Goal: Information Seeking & Learning: Check status

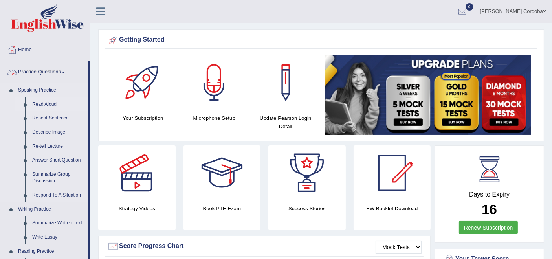
click at [53, 103] on link "Read Aloud" at bounding box center [58, 104] width 59 height 14
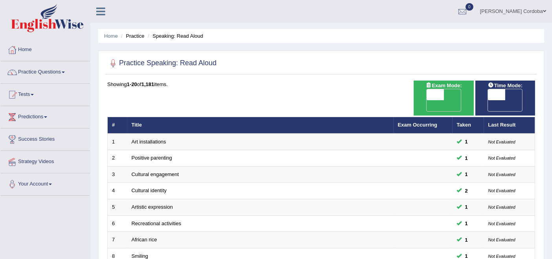
click at [436, 94] on span at bounding box center [435, 94] width 17 height 11
checkbox input "true"
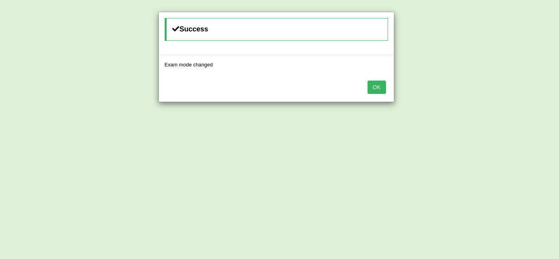
click at [375, 87] on button "OK" at bounding box center [376, 87] width 18 height 13
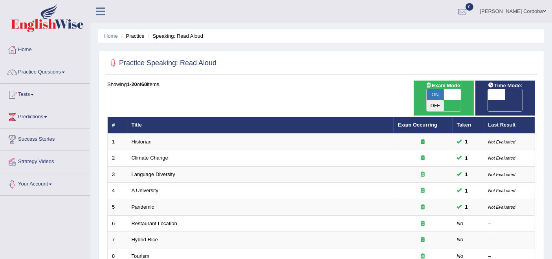
drag, startPoint x: 0, startPoint y: 0, endPoint x: 37, endPoint y: 73, distance: 81.9
click at [37, 73] on link "Practice Questions" at bounding box center [45, 71] width 90 height 20
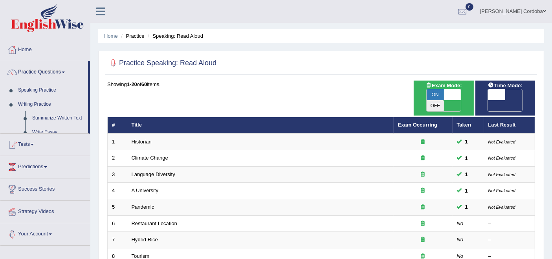
click at [37, 72] on link "Practice Questions" at bounding box center [44, 71] width 88 height 20
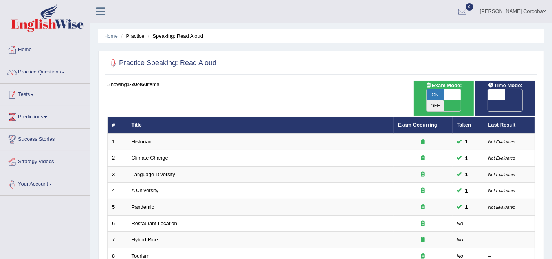
click at [30, 94] on link "Tests" at bounding box center [45, 94] width 90 height 20
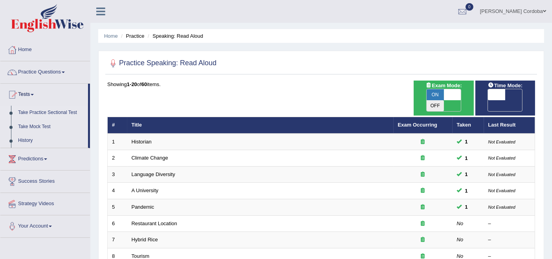
click at [66, 109] on link "Take Practice Sectional Test" at bounding box center [51, 113] width 73 height 14
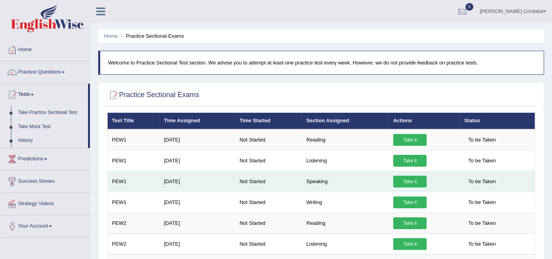
click at [399, 178] on link "Take it" at bounding box center [409, 182] width 33 height 12
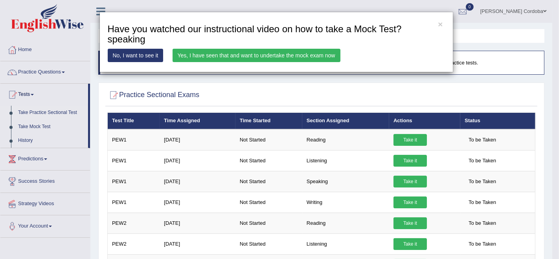
click at [224, 54] on link "Yes, I have seen that and want to undertake the mock exam now" at bounding box center [256, 55] width 168 height 13
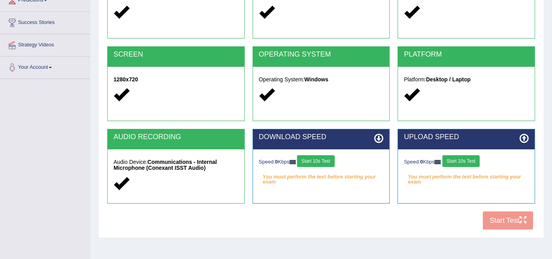
scroll to position [117, 0]
click at [322, 161] on button "Start 10s Test" at bounding box center [315, 161] width 37 height 12
click at [467, 160] on button "Start 10s Test" at bounding box center [460, 161] width 37 height 12
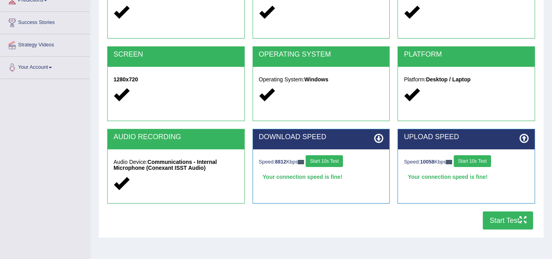
click at [513, 237] on div "System Requirements Test COOKIES Cookies Enabled JAVASCRIPT Javascript Enabled …" at bounding box center [321, 86] width 446 height 304
drag, startPoint x: 516, startPoint y: 229, endPoint x: 519, endPoint y: 220, distance: 8.6
click at [516, 228] on div "COOKIES Cookies Enabled JAVASCRIPT Javascript Enabled BROWSER Browser: Chrome S…" at bounding box center [321, 99] width 432 height 270
click at [519, 220] on button "Start Test" at bounding box center [508, 220] width 50 height 18
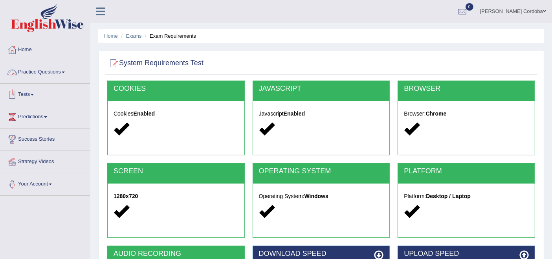
click at [26, 89] on link "Tests" at bounding box center [45, 94] width 90 height 20
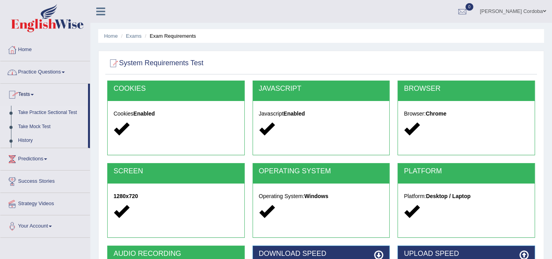
click at [54, 112] on link "Take Practice Sectional Test" at bounding box center [51, 113] width 73 height 14
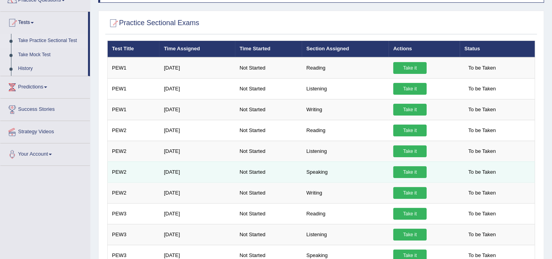
click at [409, 167] on link "Take it" at bounding box center [409, 172] width 33 height 12
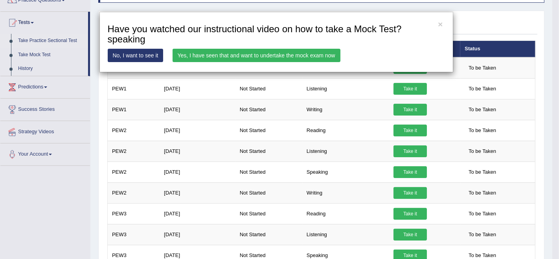
click at [287, 57] on link "Yes, I have seen that and want to undertake the mock exam now" at bounding box center [256, 55] width 168 height 13
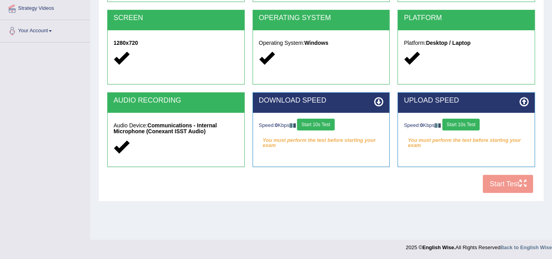
click at [326, 126] on button "Start 10s Test" at bounding box center [315, 125] width 37 height 12
click at [460, 123] on button "Start 10s Test" at bounding box center [460, 125] width 37 height 12
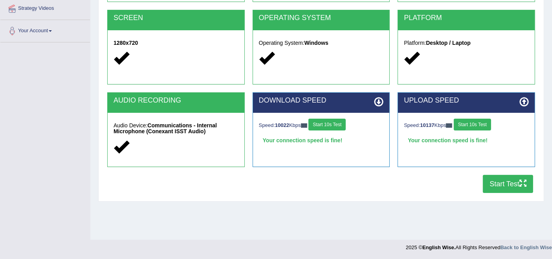
click at [502, 187] on button "Start Test" at bounding box center [508, 184] width 50 height 18
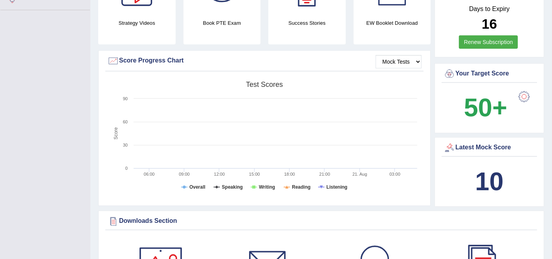
scroll to position [186, 0]
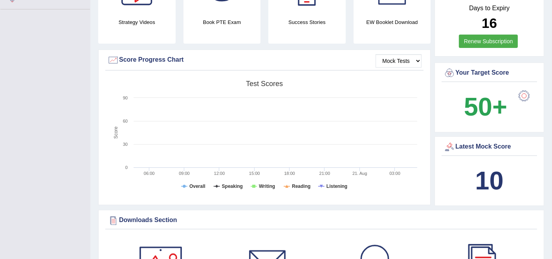
click at [520, 92] on div at bounding box center [524, 96] width 16 height 16
click at [145, 100] on rect at bounding box center [264, 138] width 314 height 122
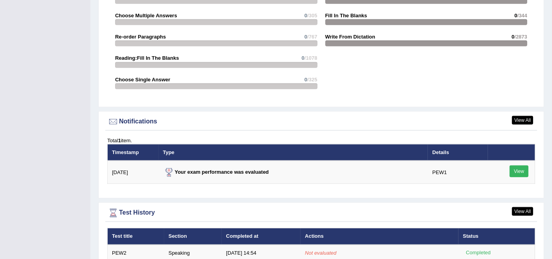
scroll to position [846, 0]
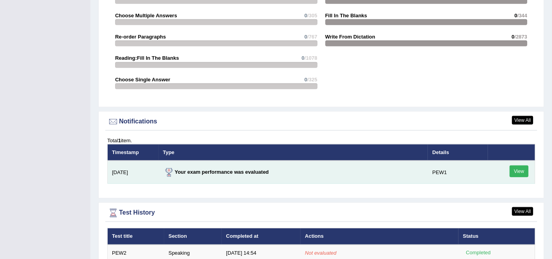
click at [525, 166] on link "View" at bounding box center [519, 171] width 19 height 12
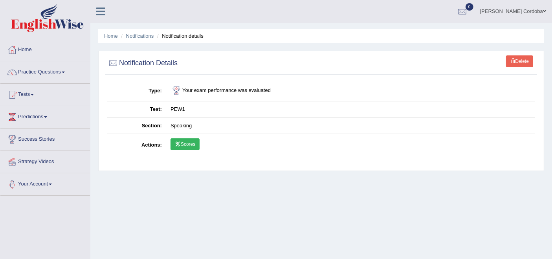
click at [185, 146] on link "Scores" at bounding box center [185, 144] width 29 height 12
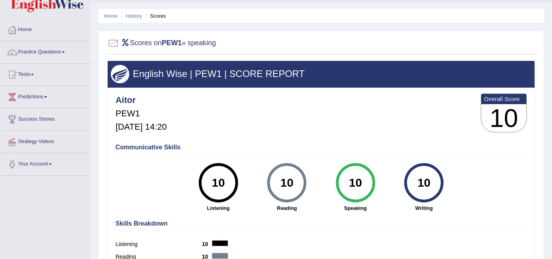
scroll to position [23, 0]
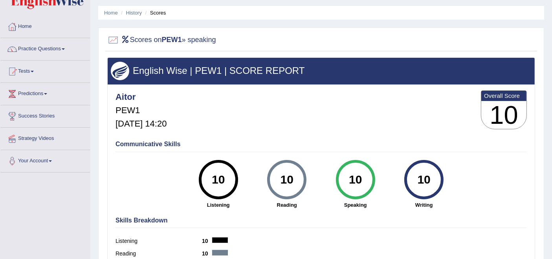
click at [272, 128] on div "Aitor PEW1 Aug 21, 2025, 14:20 Overall Score 10" at bounding box center [321, 111] width 415 height 47
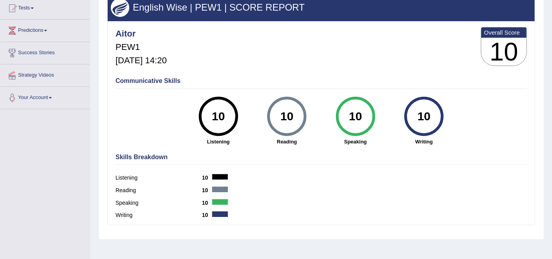
scroll to position [87, 0]
